Goal: Information Seeking & Learning: Check status

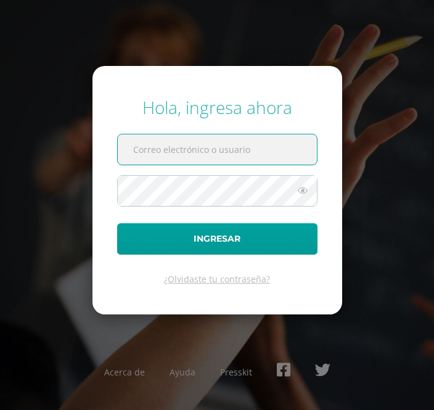
type input "[EMAIL_ADDRESS][DOMAIN_NAME]"
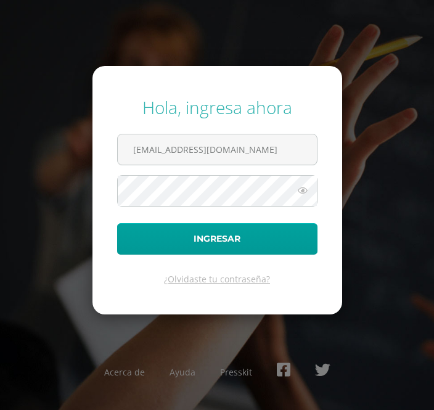
click at [217, 254] on button "Ingresar" at bounding box center [217, 238] width 200 height 31
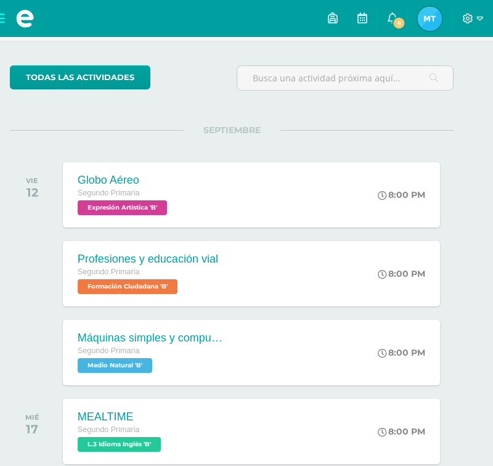
scroll to position [70, 15]
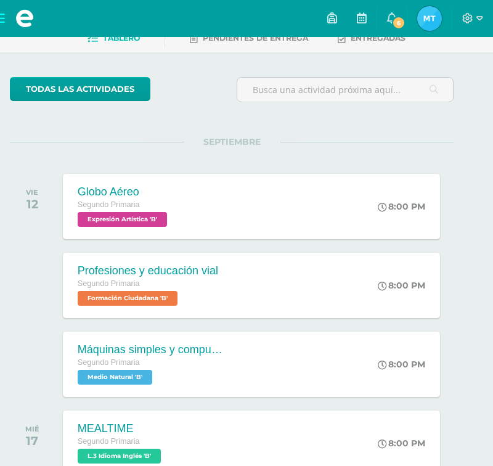
click at [147, 238] on div "VIE 12 Globo Aéreo Segundo Primaria Expresión Artística 'B' 8:00 PM Globo Aéreo…" at bounding box center [232, 206] width 444 height 69
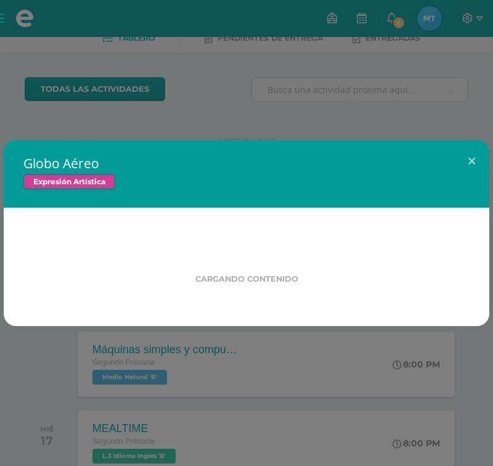
click at [148, 240] on div "Cargando contenido" at bounding box center [247, 267] width 486 height 118
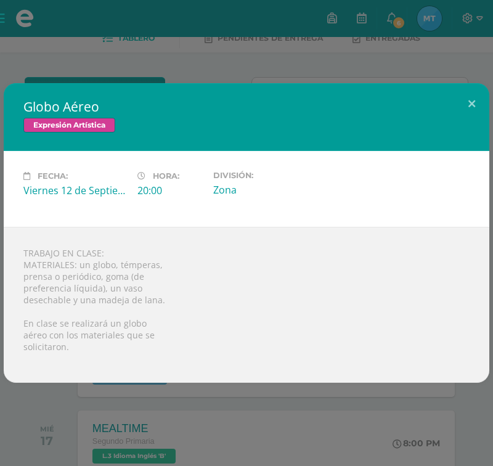
click at [65, 94] on div "Globo Aéreo Expresión Artística Fecha: [DATE] Hora: 20:00 División:" at bounding box center [246, 233] width 493 height 466
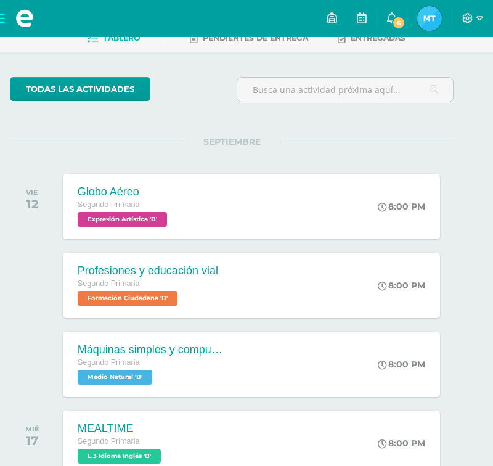
click at [102, 291] on div "Segundo Primaria" at bounding box center [148, 284] width 140 height 14
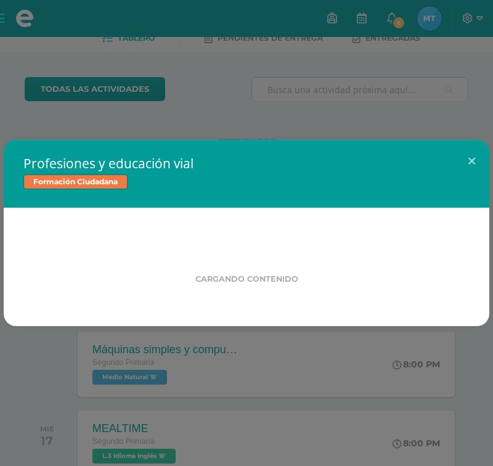
click at [110, 283] on label "Cargando contenido" at bounding box center [246, 278] width 407 height 9
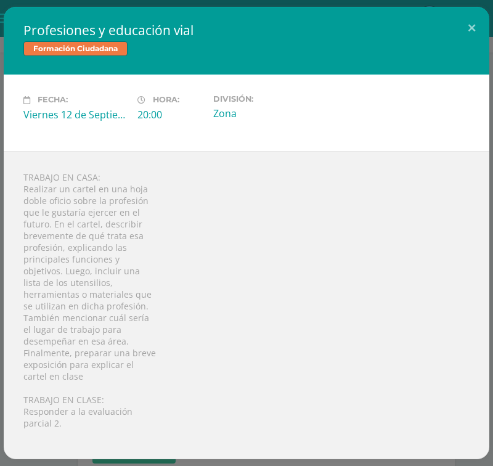
click at [477, 32] on button at bounding box center [471, 28] width 35 height 42
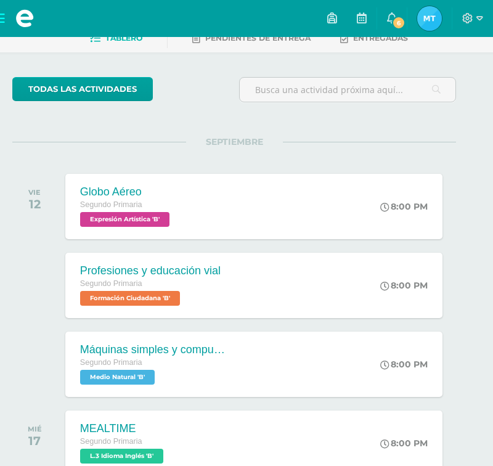
scroll to position [70, 10]
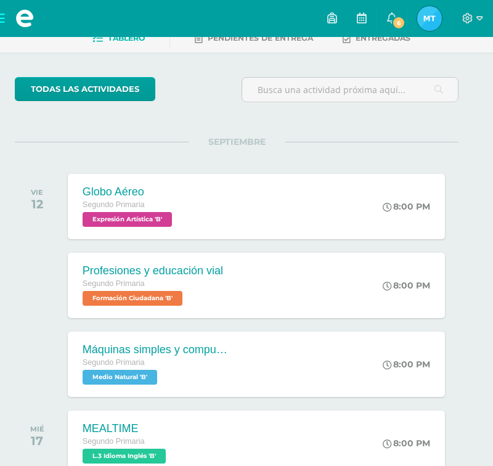
click at [111, 379] on span "Medio Natural 'B'" at bounding box center [120, 377] width 75 height 15
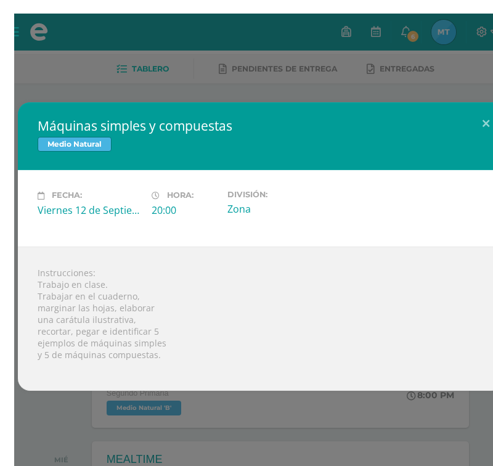
scroll to position [0, 0]
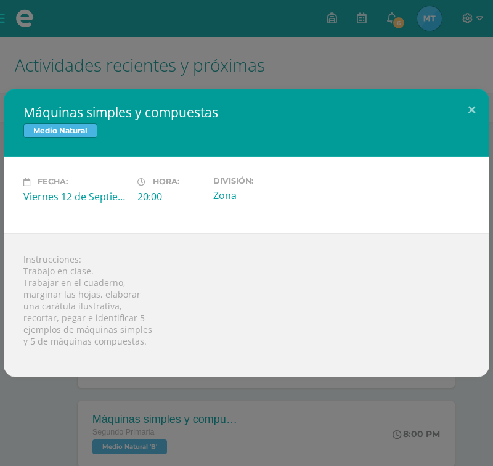
click at [470, 105] on button at bounding box center [471, 110] width 35 height 42
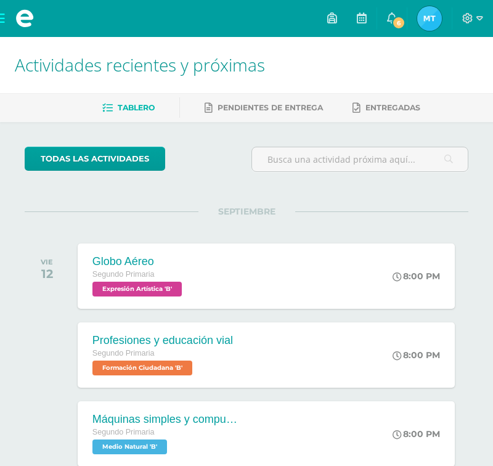
click at [392, 14] on icon at bounding box center [392, 17] width 10 height 11
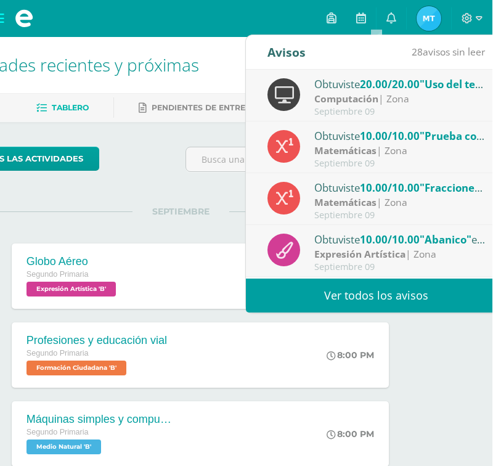
scroll to position [0, 71]
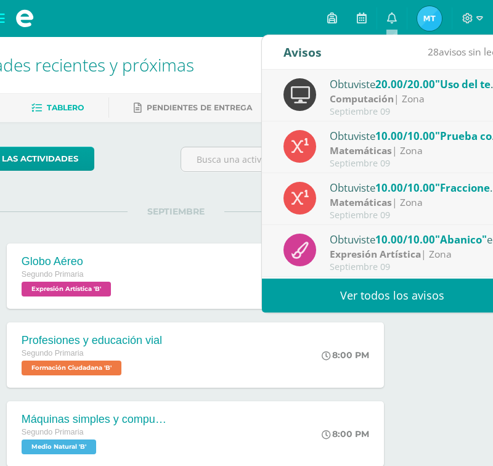
click at [370, 268] on div "Septiembre 09" at bounding box center [415, 267] width 171 height 10
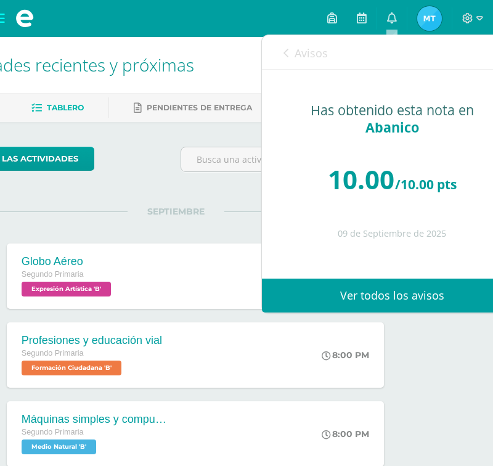
click at [423, 299] on link "Ver todos los avisos" at bounding box center [392, 296] width 261 height 34
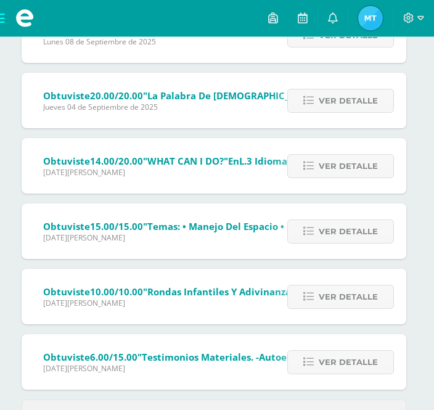
scroll to position [487, 3]
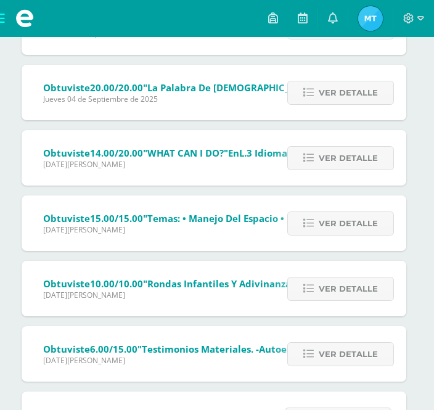
click at [320, 345] on link "Ver detalle" at bounding box center [340, 354] width 107 height 24
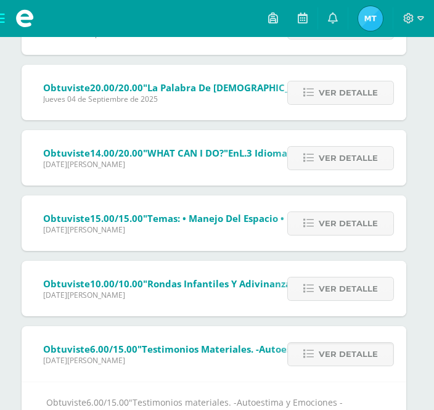
click at [347, 361] on span "Ver detalle" at bounding box center [348, 354] width 59 height 23
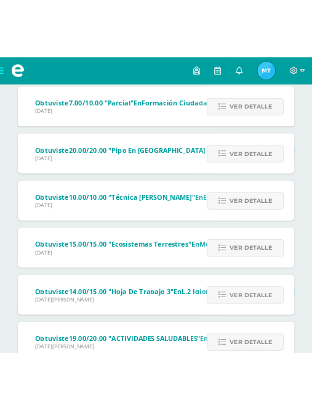
scroll to position [1415, 0]
